Goal: Task Accomplishment & Management: Use online tool/utility

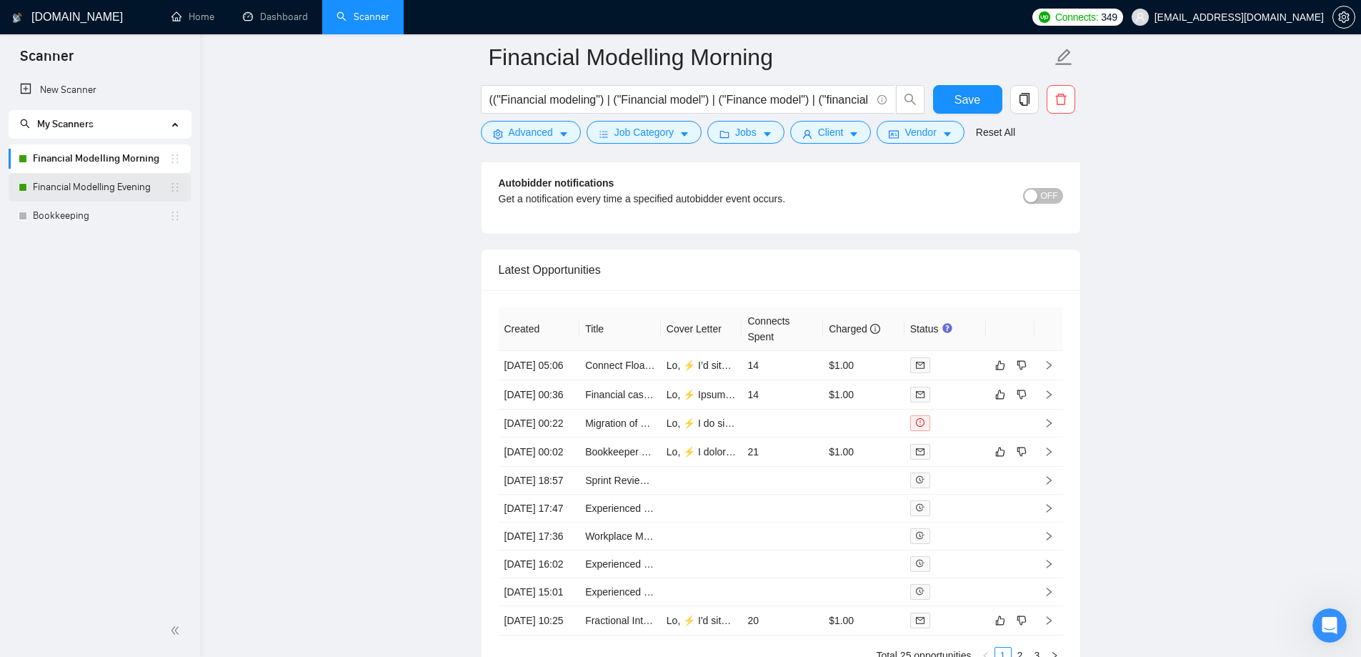
click at [112, 194] on link "Financial Modelling Evening" at bounding box center [101, 187] width 136 height 29
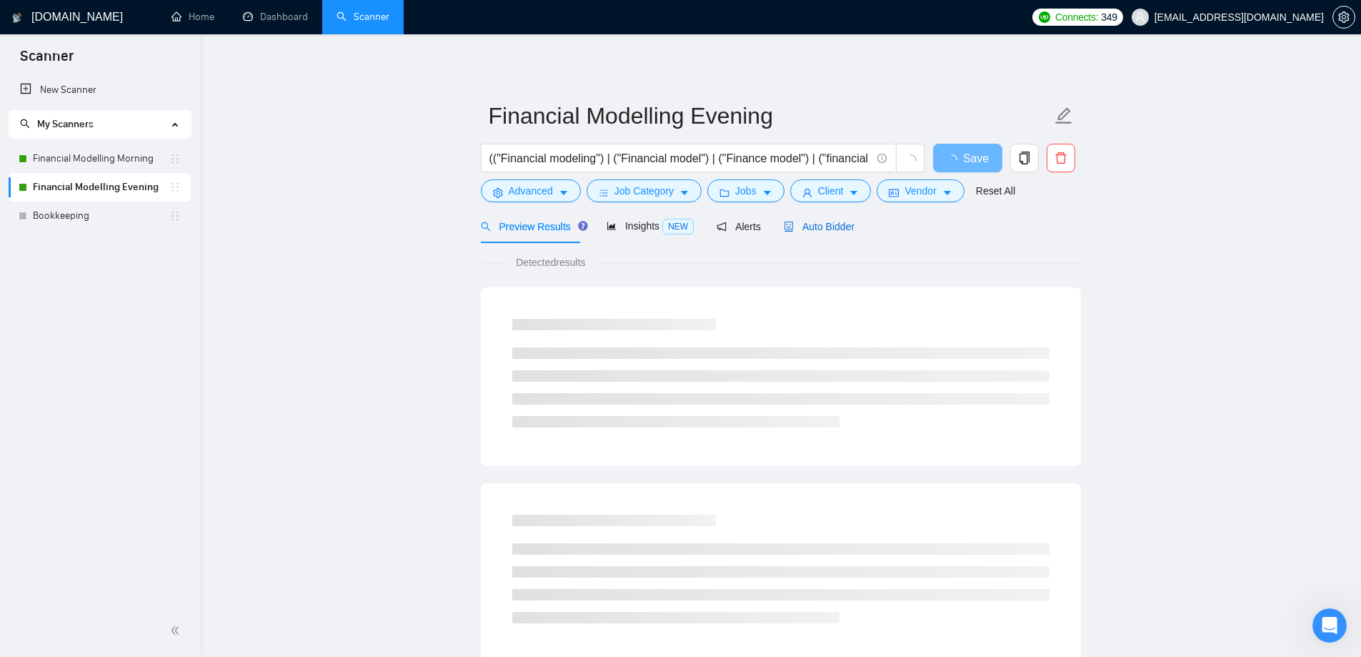
click at [804, 225] on span "Auto Bidder" at bounding box center [819, 226] width 71 height 11
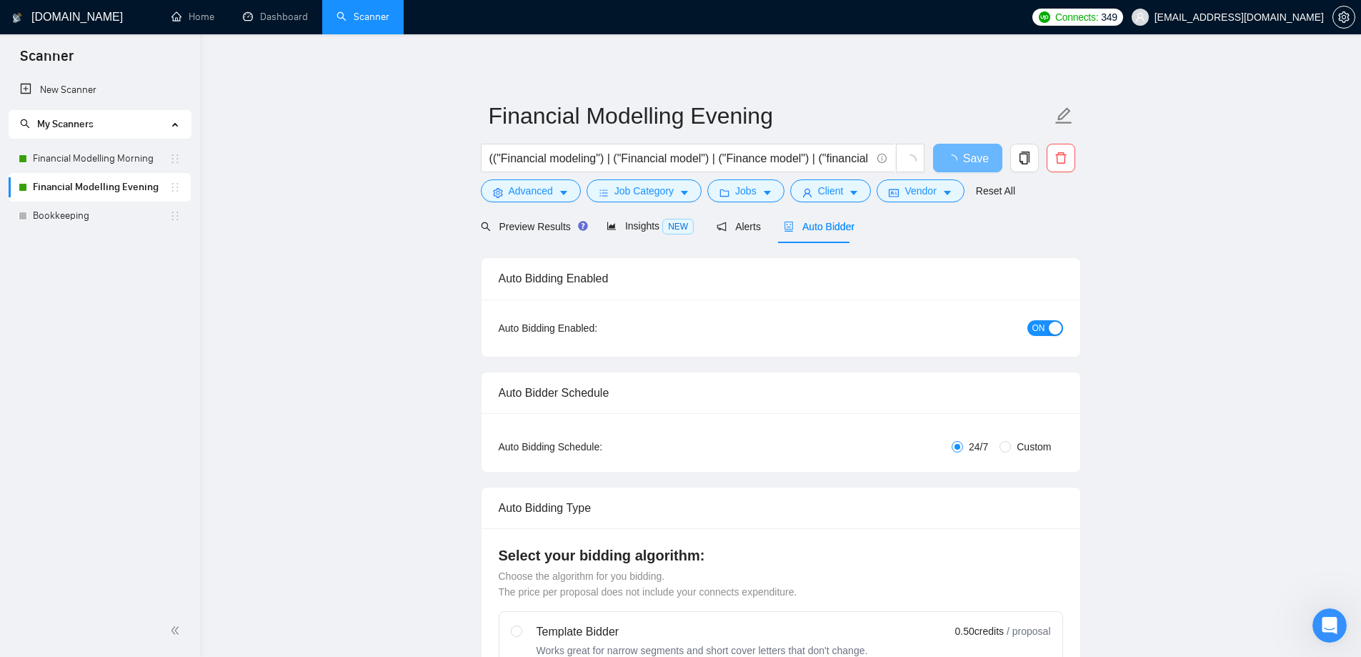
radio input "false"
radio input "true"
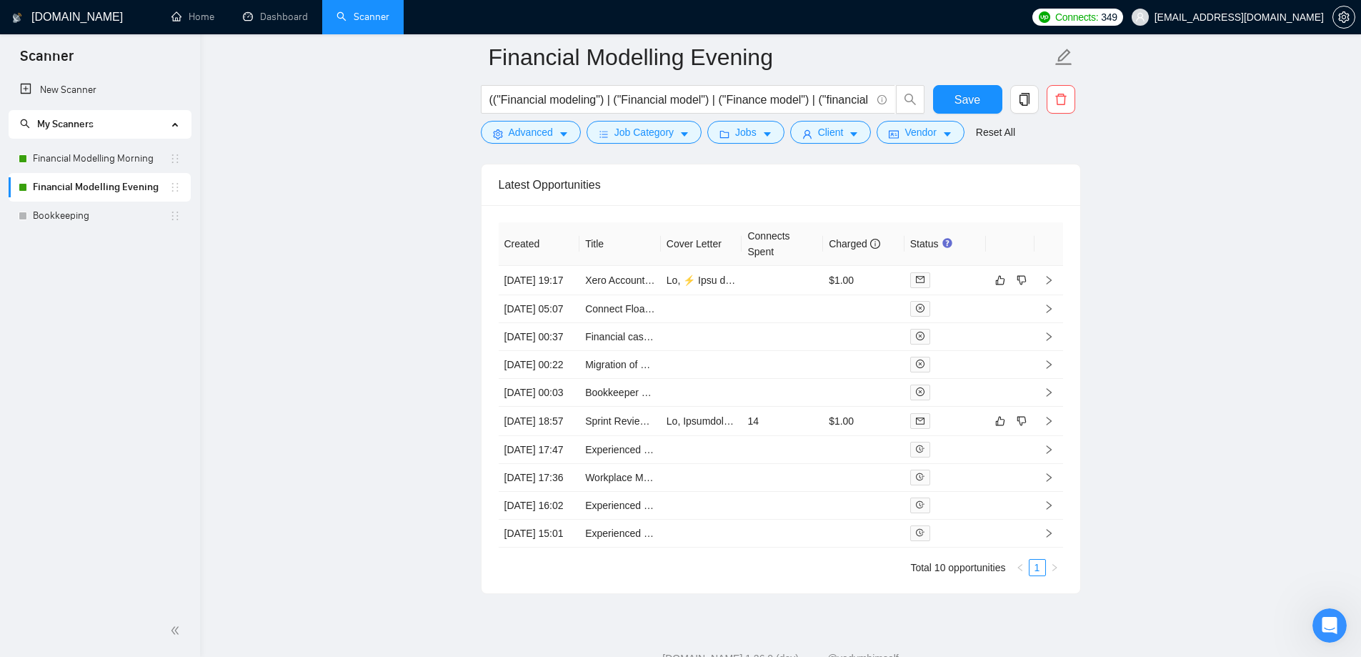
scroll to position [3662, 0]
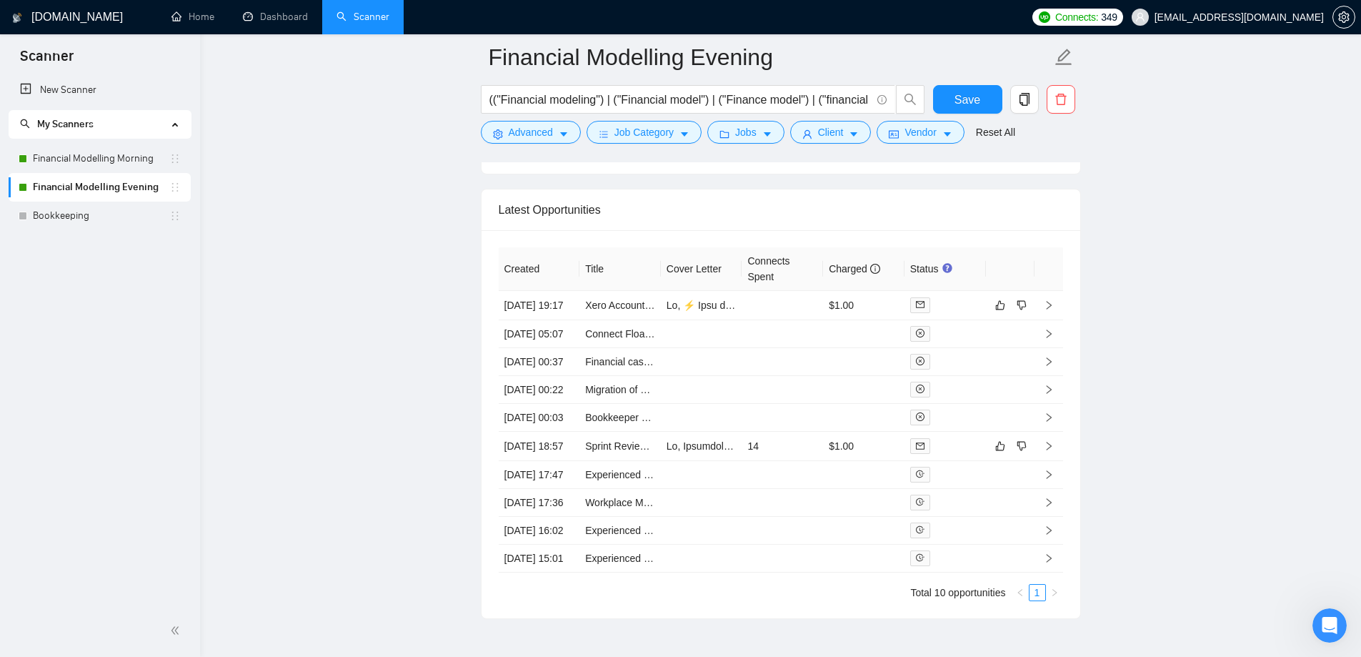
drag, startPoint x: 457, startPoint y: 366, endPoint x: 372, endPoint y: 365, distance: 85.0
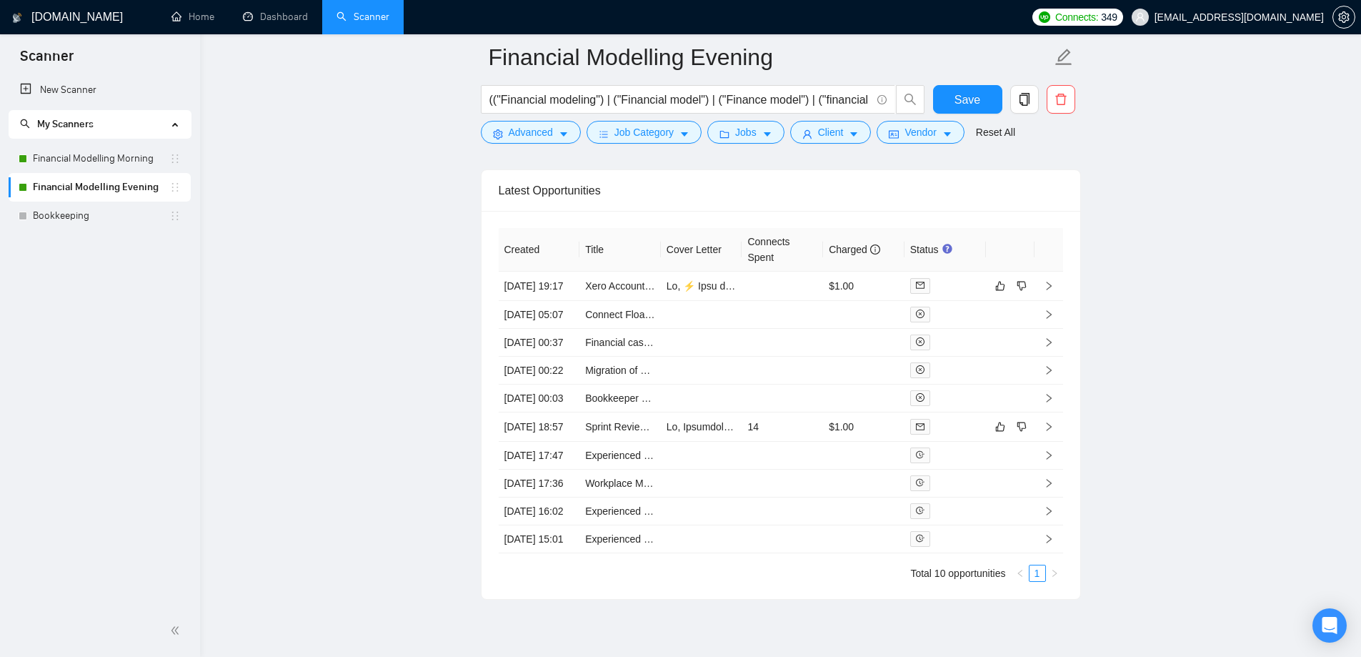
scroll to position [3673, 0]
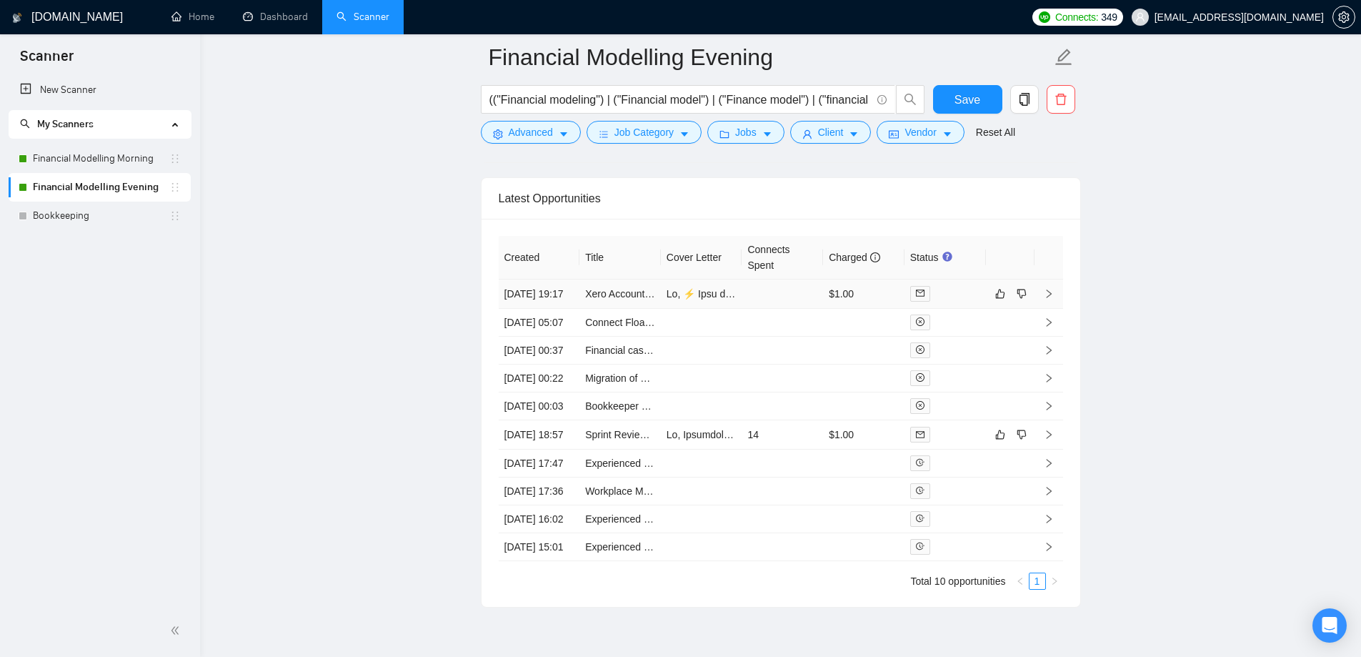
click at [772, 309] on td at bounding box center [782, 293] width 81 height 29
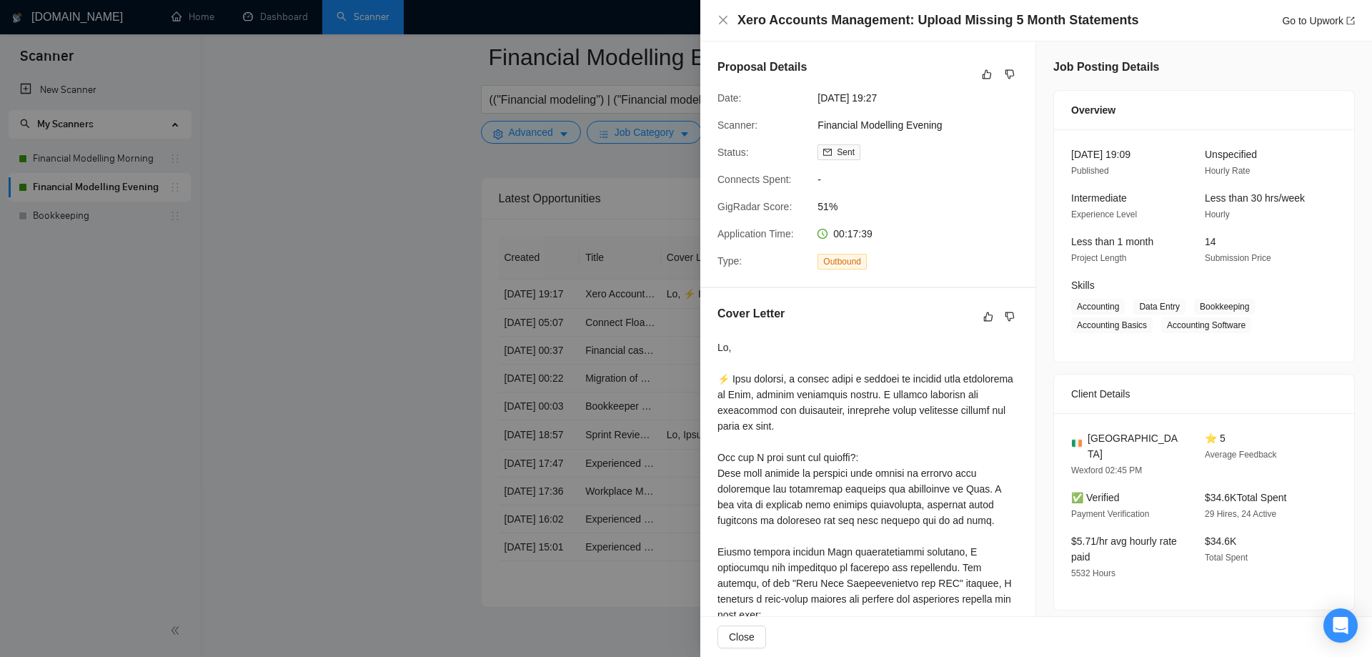
click at [520, 312] on div at bounding box center [686, 328] width 1372 height 657
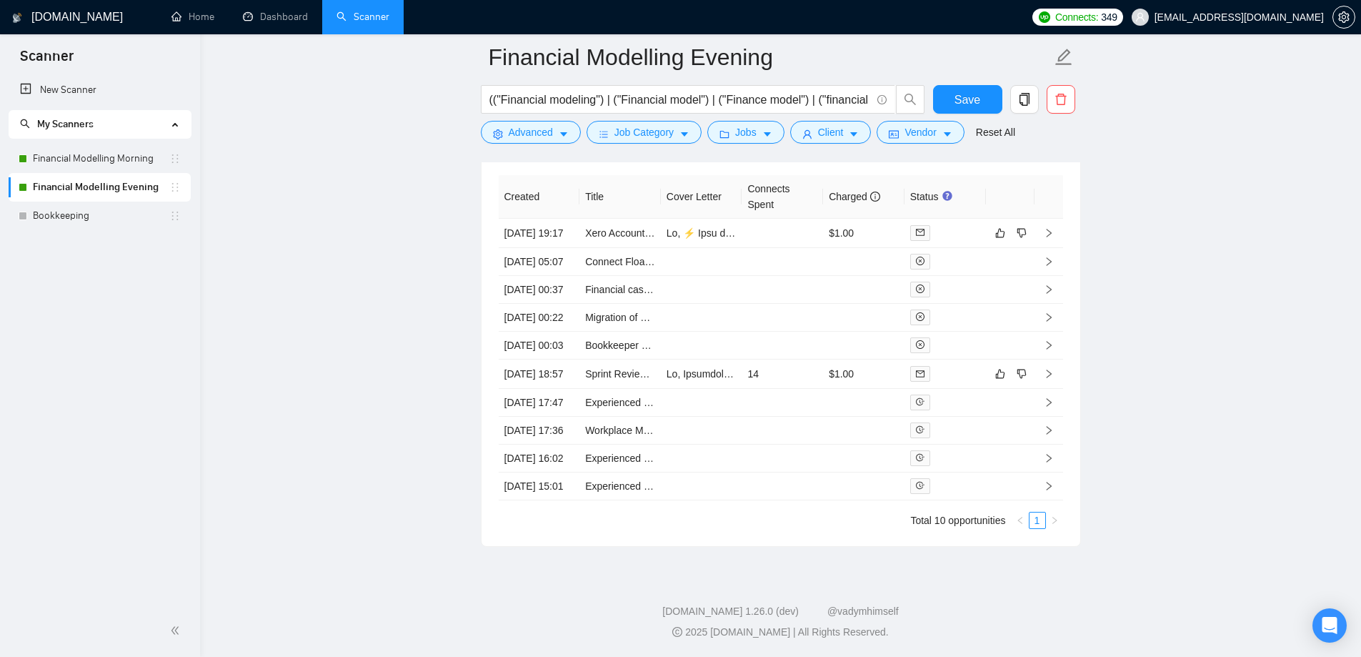
scroll to position [3888, 0]
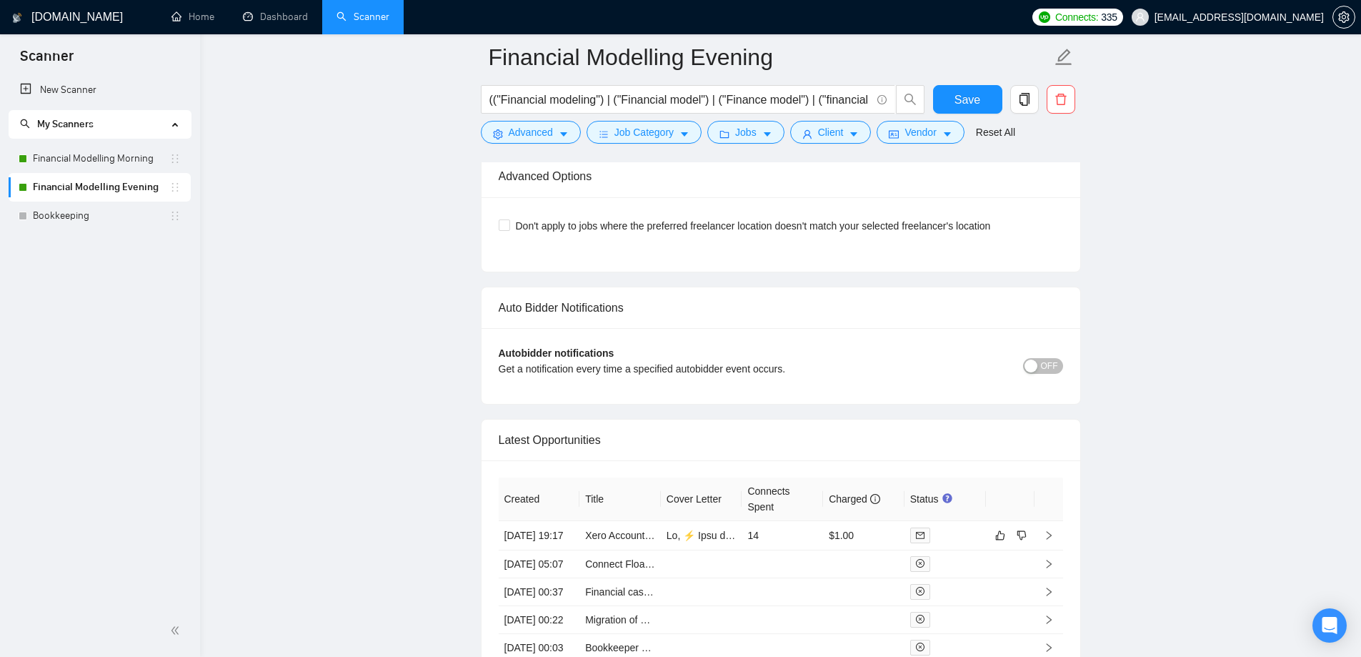
scroll to position [3588, 0]
